Goal: Information Seeking & Learning: Learn about a topic

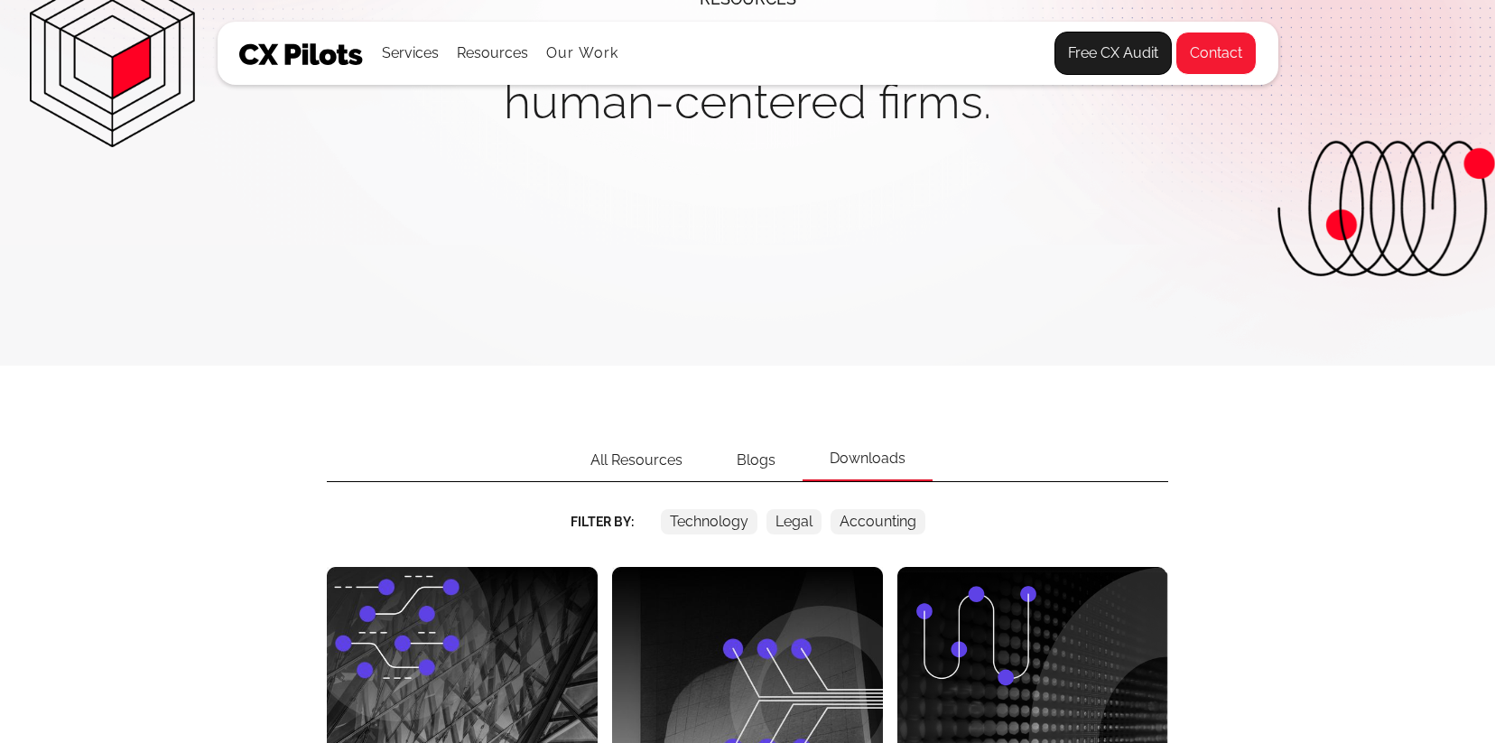
scroll to position [218, 0]
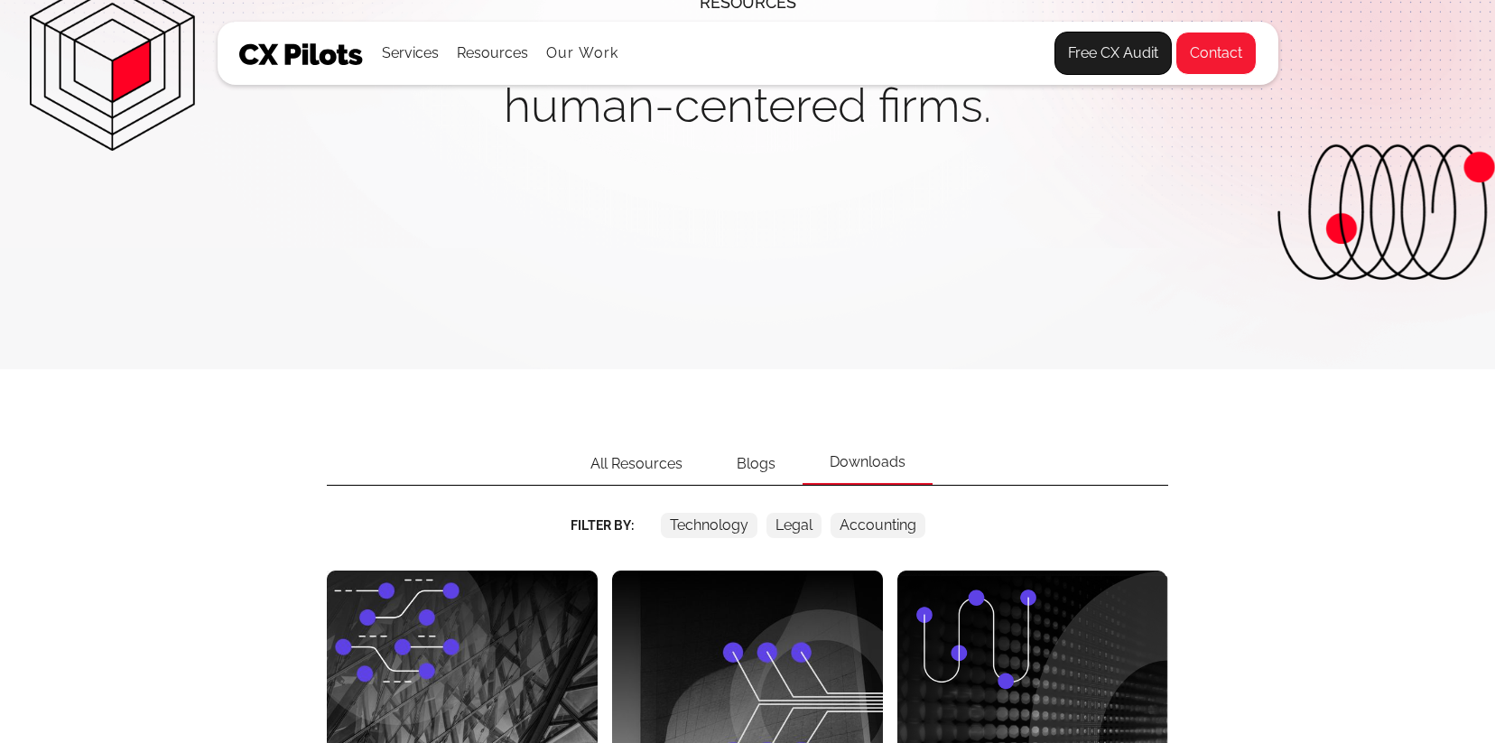
click at [748, 453] on div "Blogs" at bounding box center [755, 464] width 93 height 42
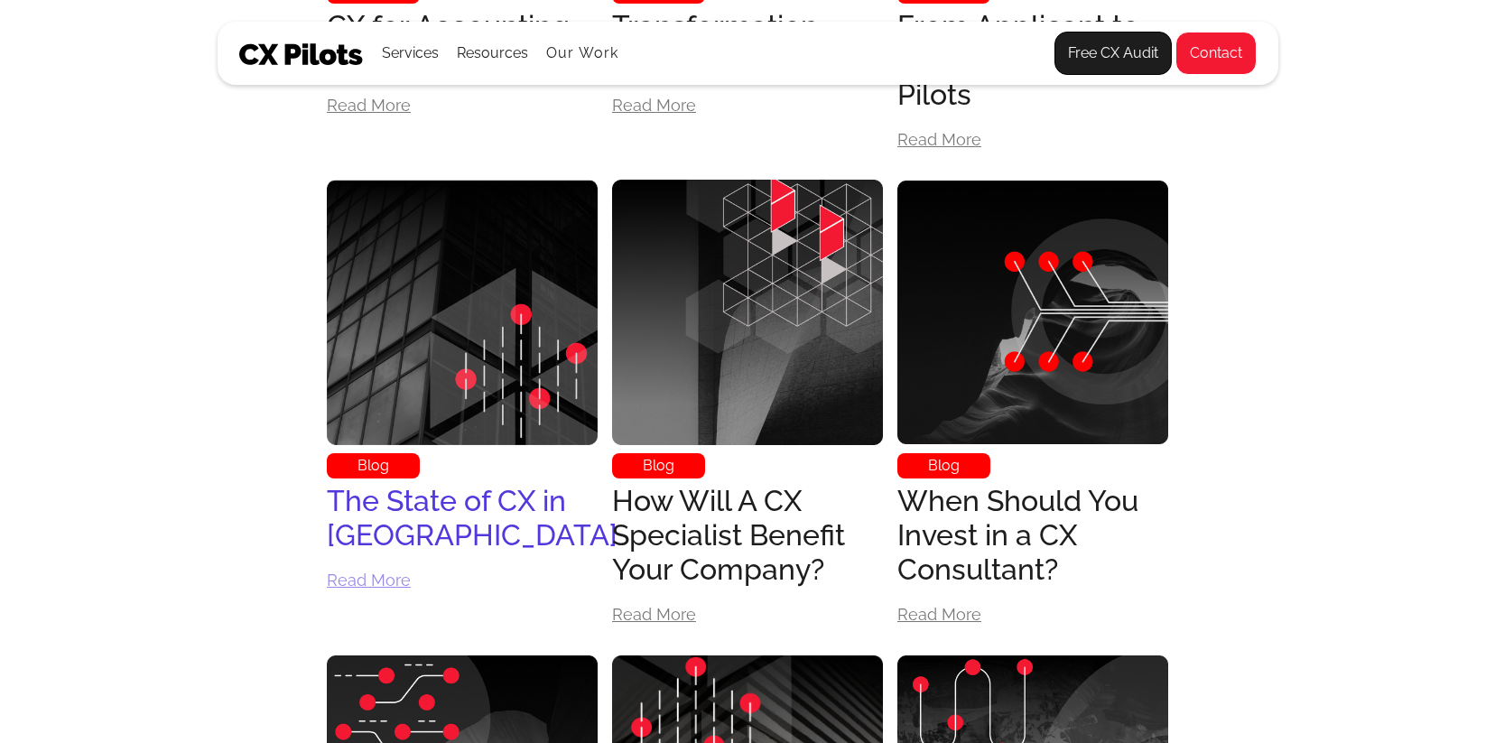
scroll to position [4594, 0]
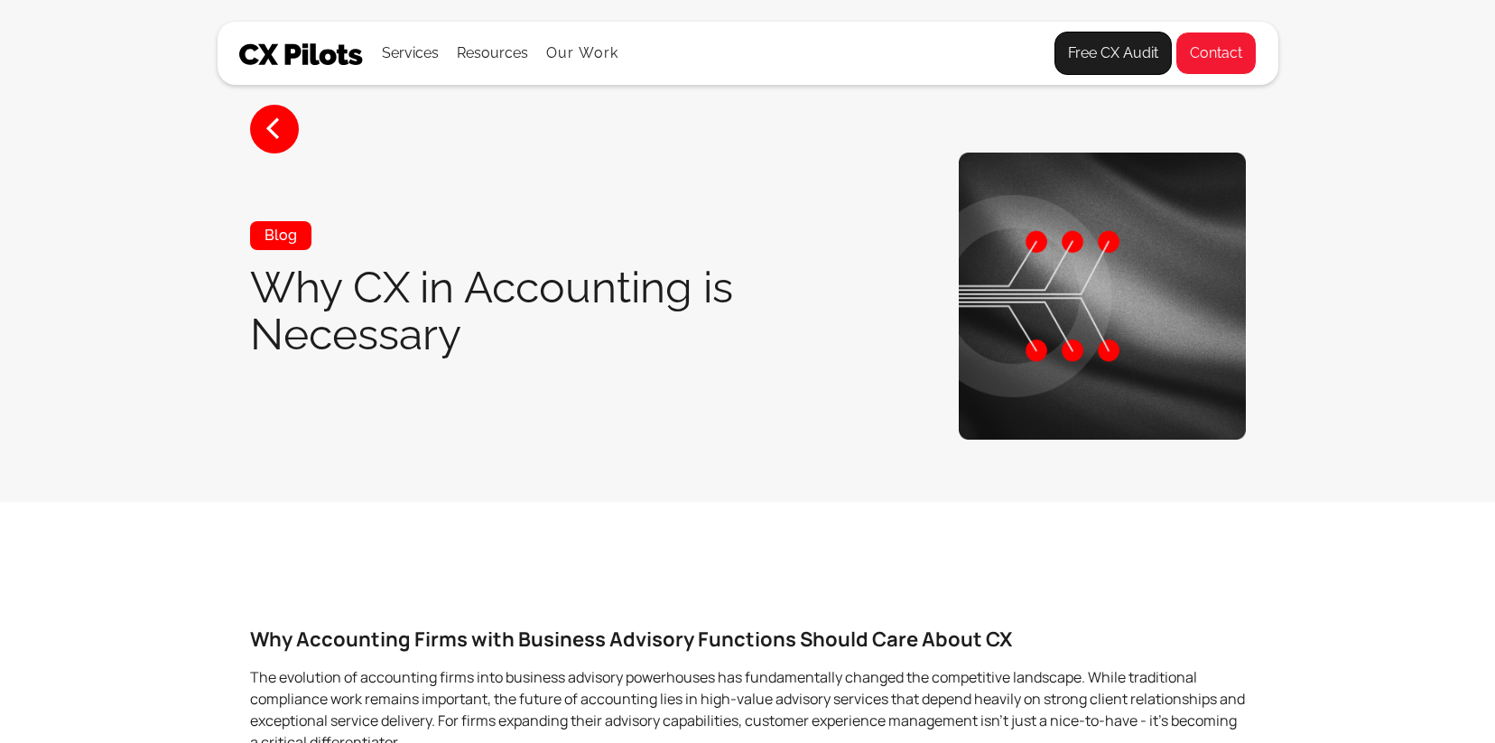
scroll to position [349, 0]
